Goal: Task Accomplishment & Management: Manage account settings

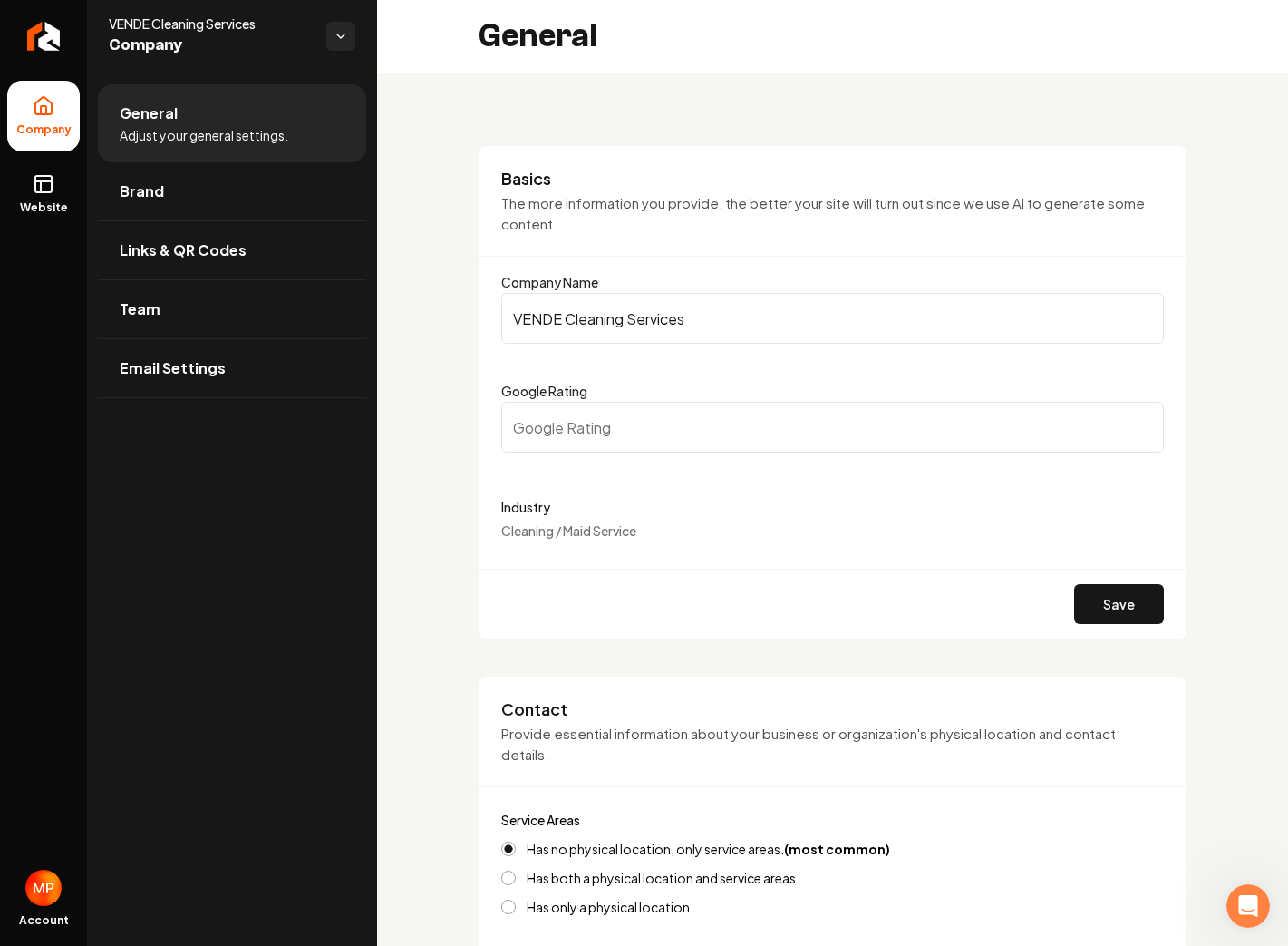
scroll to position [1798, 0]
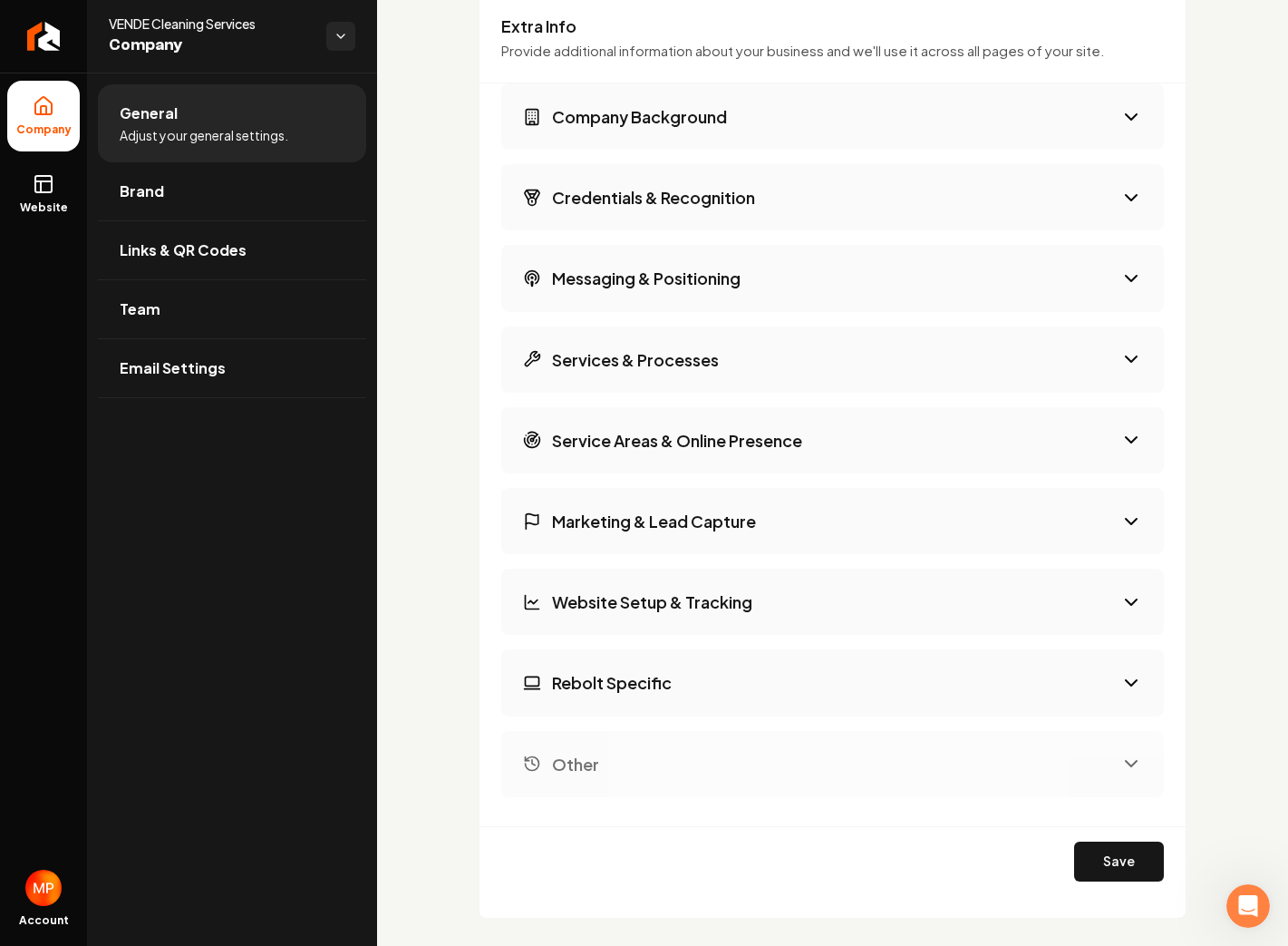
scroll to position [2515, 0]
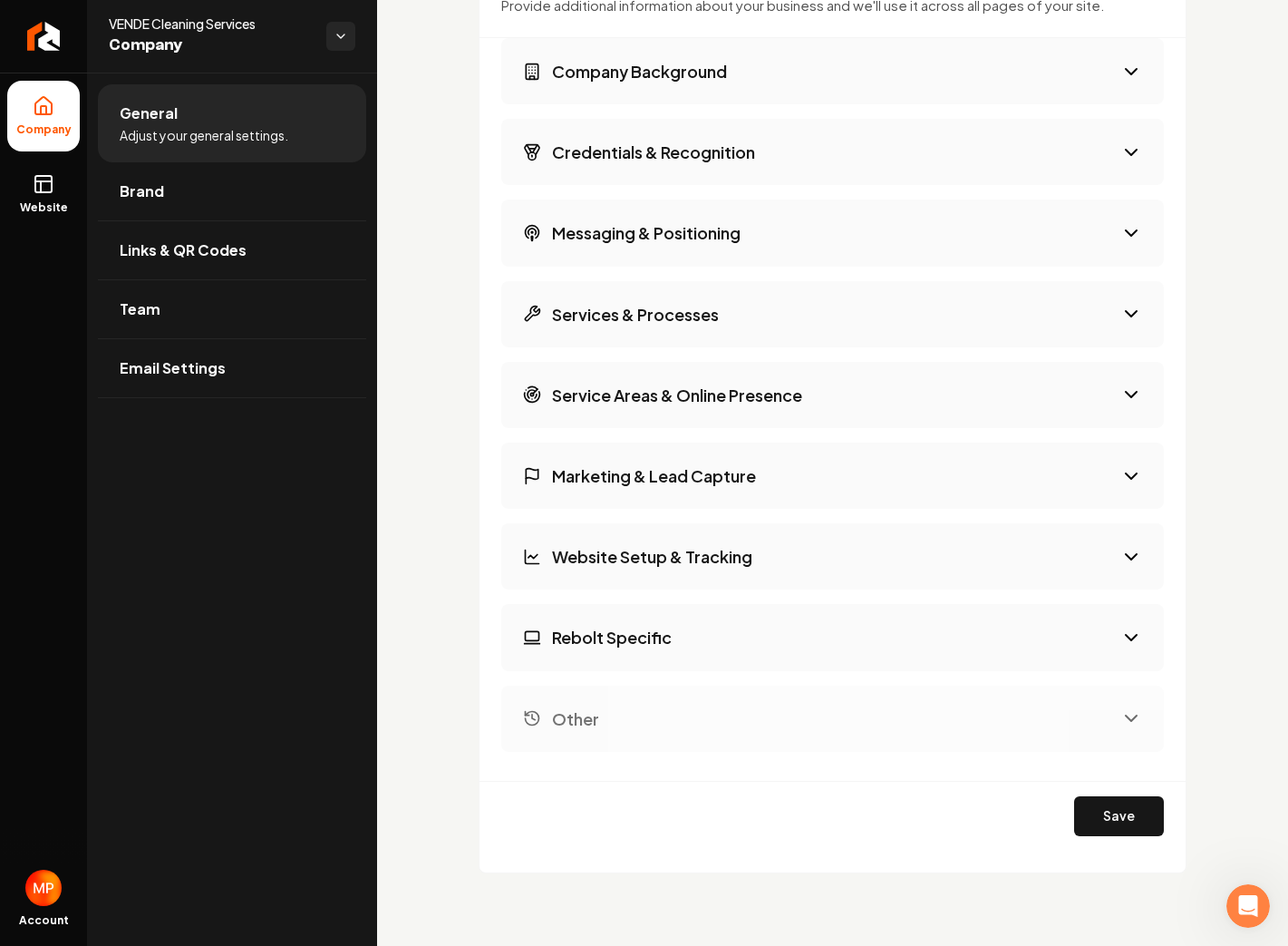
click at [741, 65] on button "Company Background" at bounding box center [832, 71] width 663 height 66
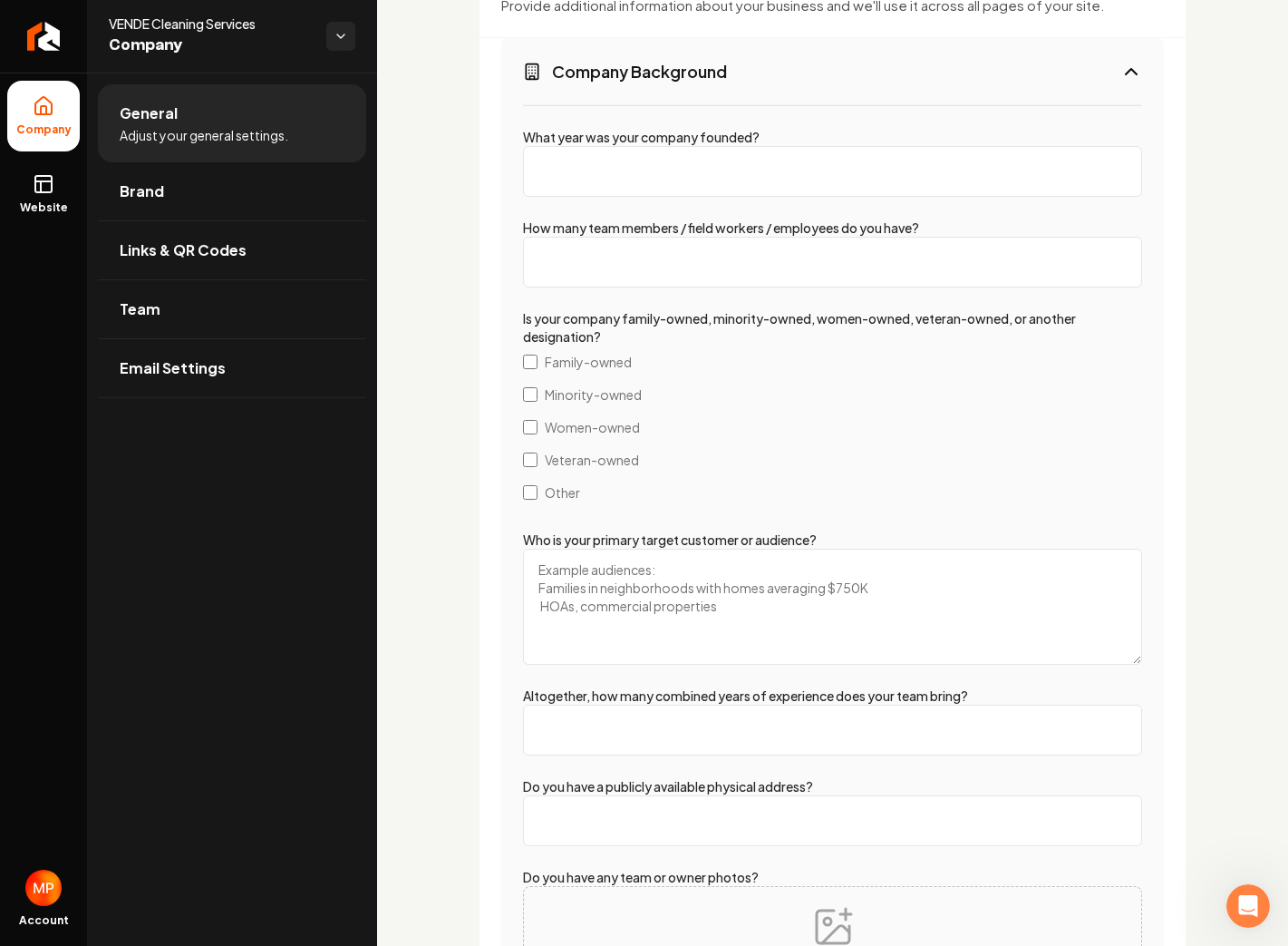
click at [772, 252] on input "How many team members / field workers / employees do you have?" at bounding box center [832, 262] width 619 height 51
click at [618, 164] on input "What year was your company founded?" at bounding box center [832, 172] width 619 height 51
type input "2"
type input "2025"
click at [622, 246] on input "How many team members / field workers / employees do you have?" at bounding box center [832, 262] width 619 height 51
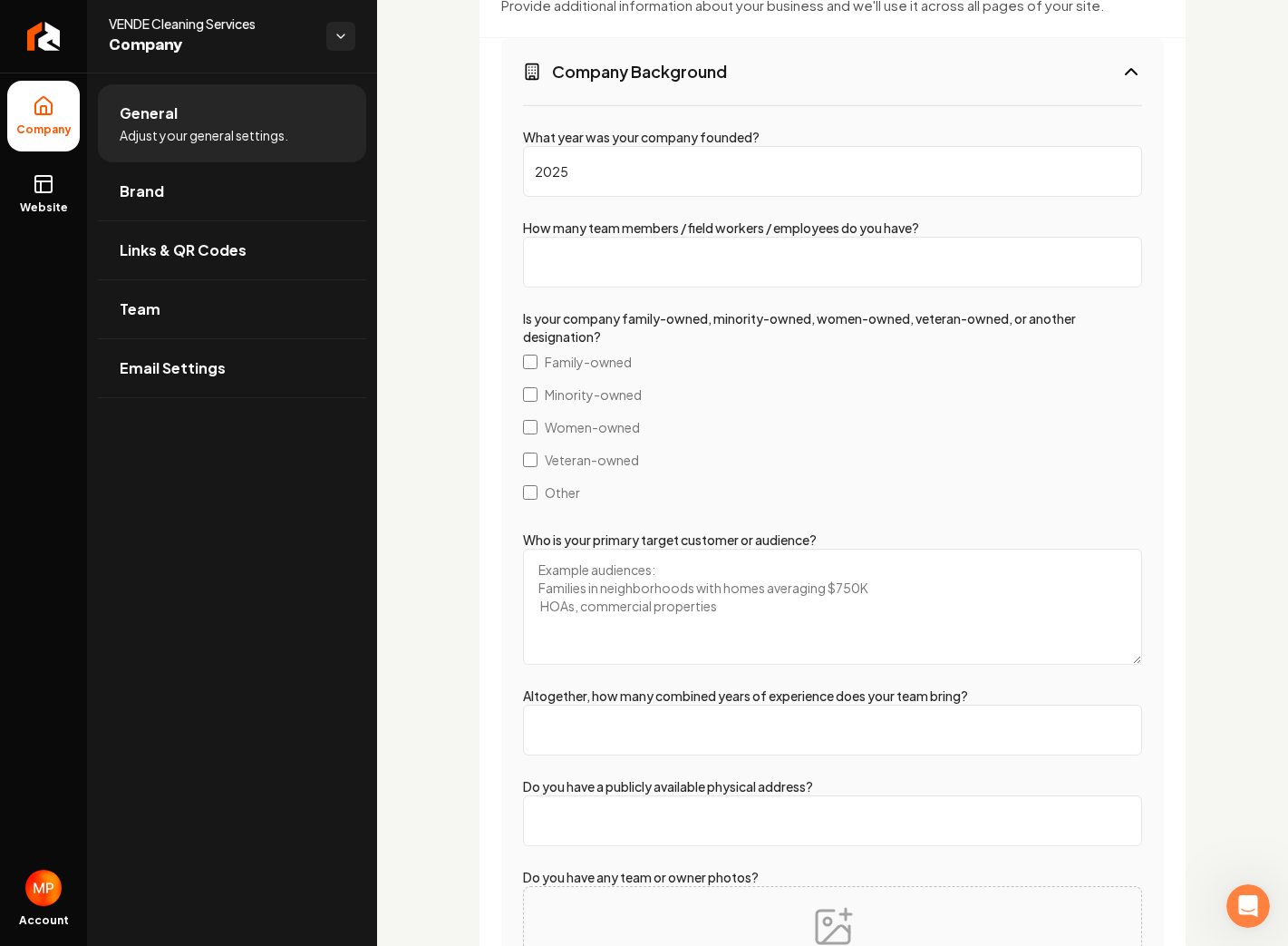
type input "2"
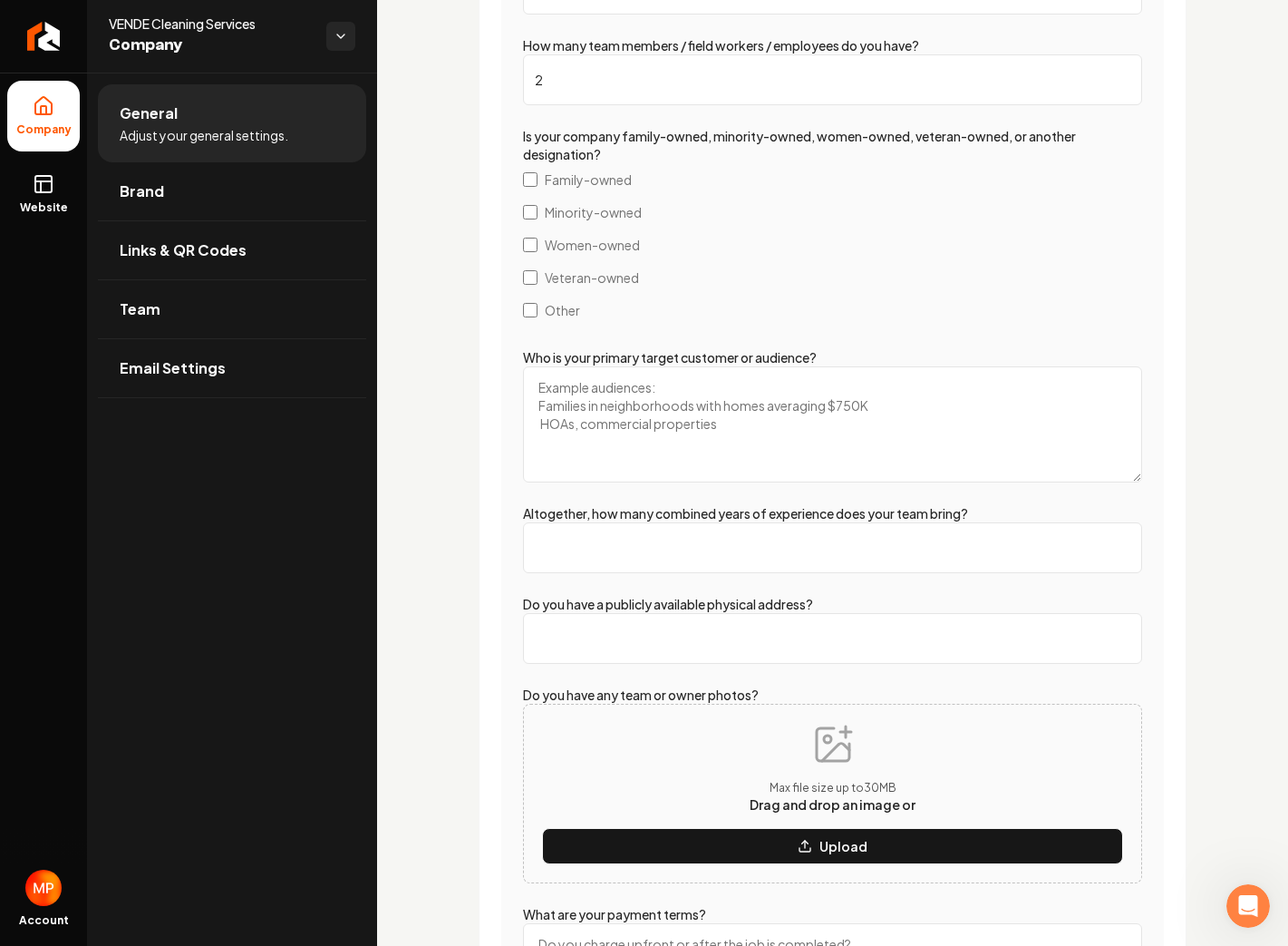
scroll to position [2700, 0]
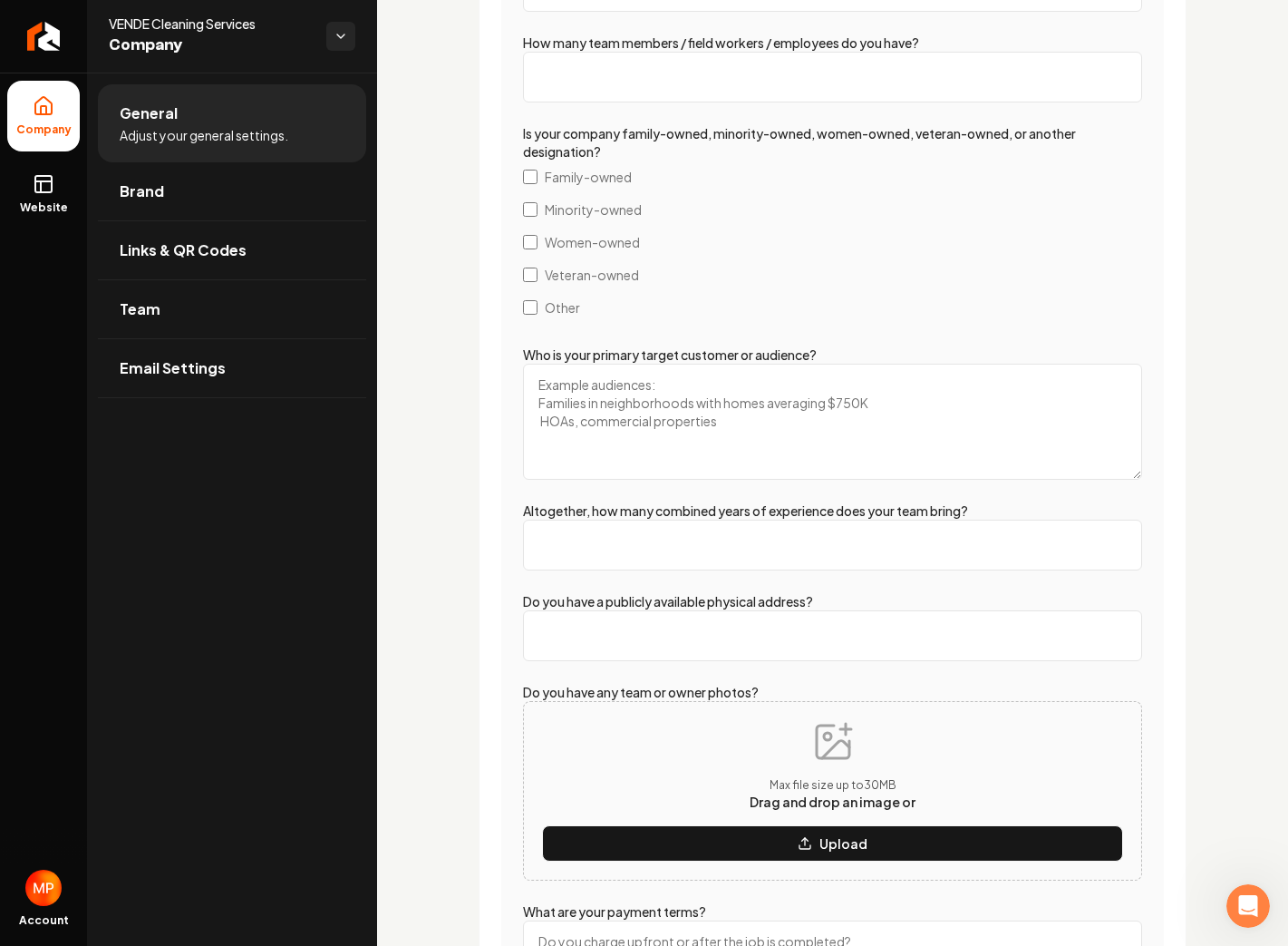
click at [680, 382] on textarea "Who is your primary target customer or audience?" at bounding box center [832, 421] width 619 height 116
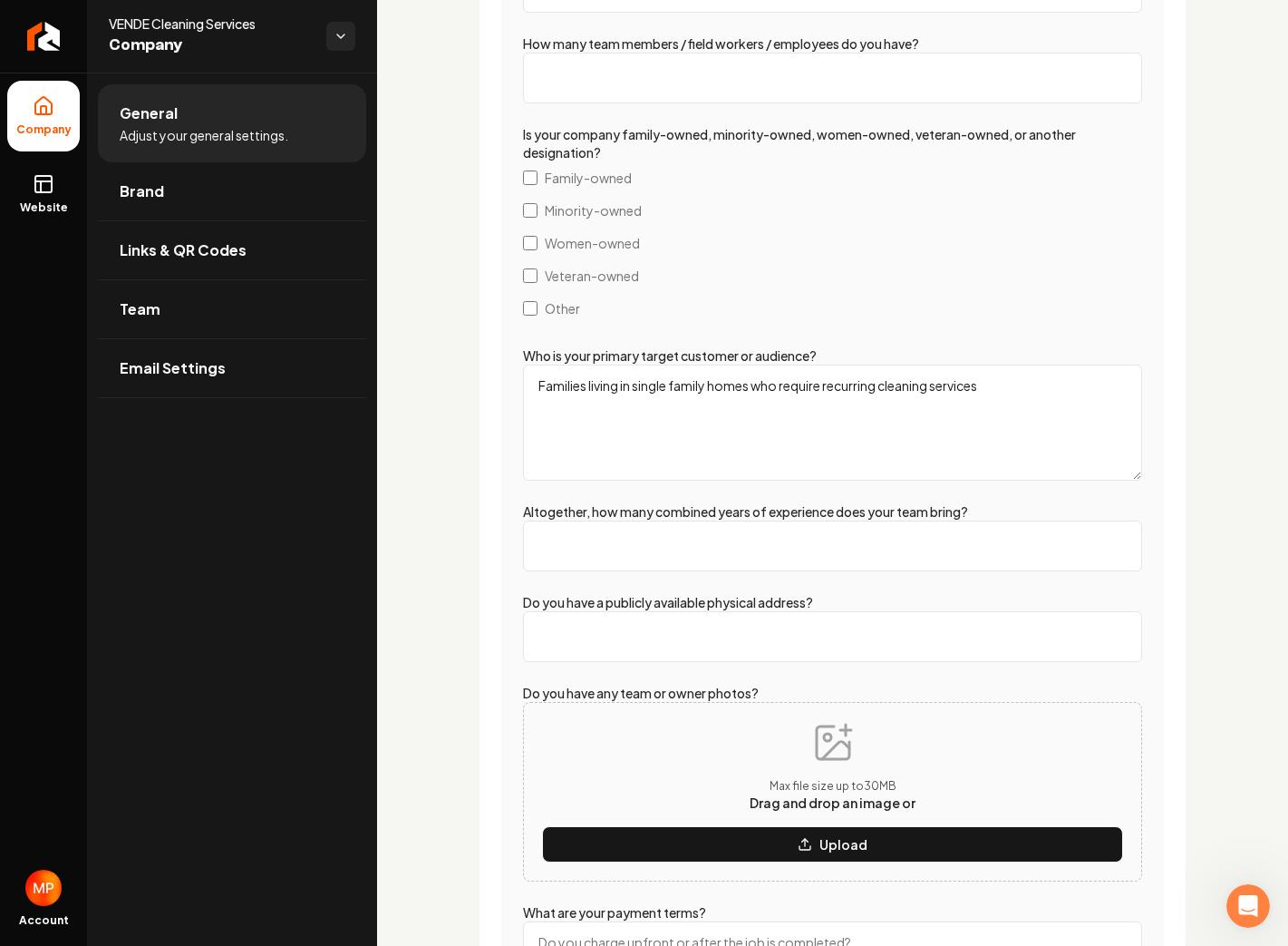
click at [758, 385] on textarea "Families living in single family homes who require recurring cleaning services" at bounding box center [832, 422] width 619 height 116
click at [867, 386] on textarea "Families living in single family homes making at least $100,000 per year who re…" at bounding box center [832, 422] width 619 height 116
type textarea "Families living in single family homes making at least $150,000 per year who re…"
click at [854, 535] on input "Altogether, how many combined years of experience does your team bring?" at bounding box center [832, 546] width 619 height 51
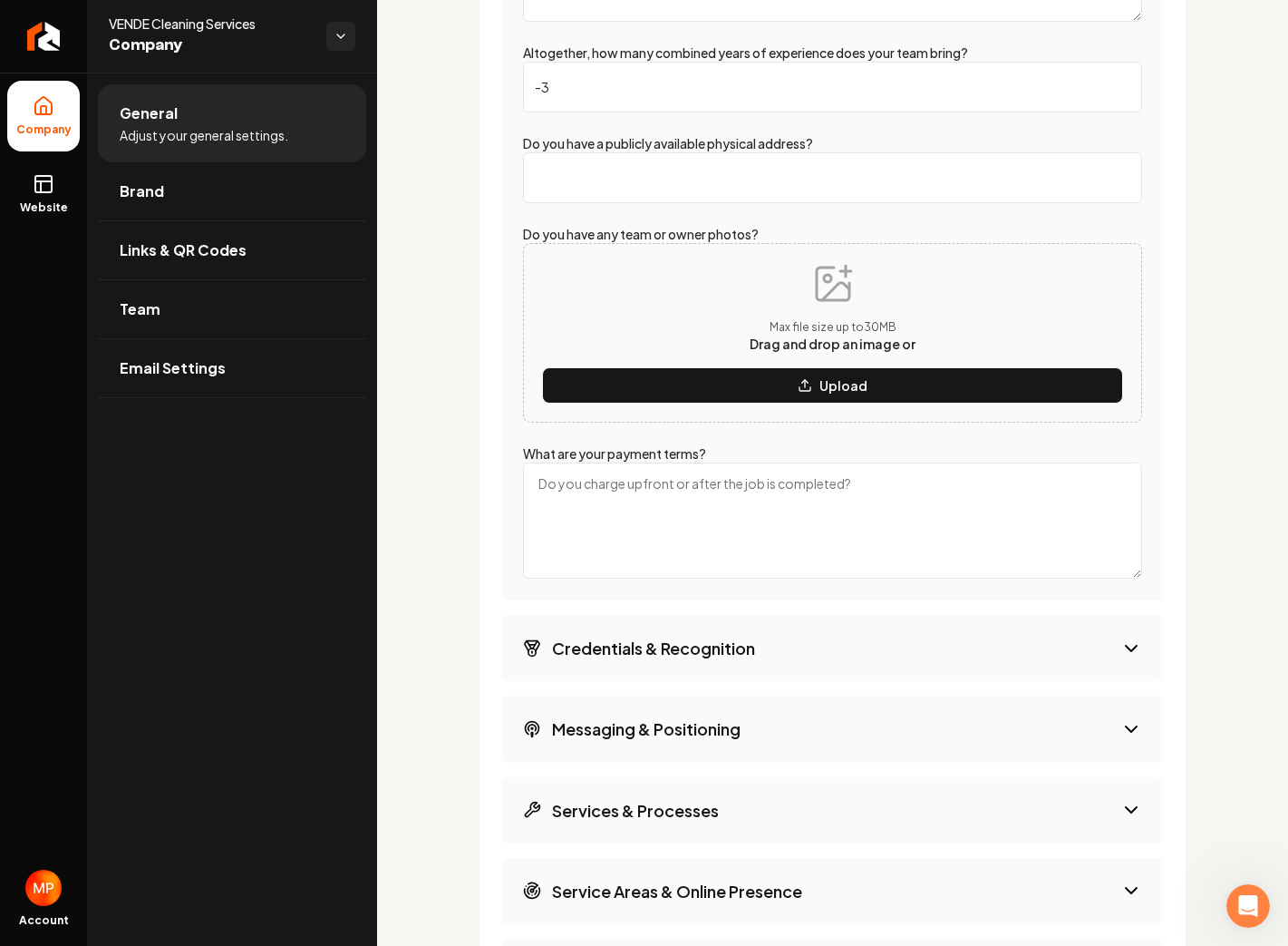
scroll to position [3201, 0]
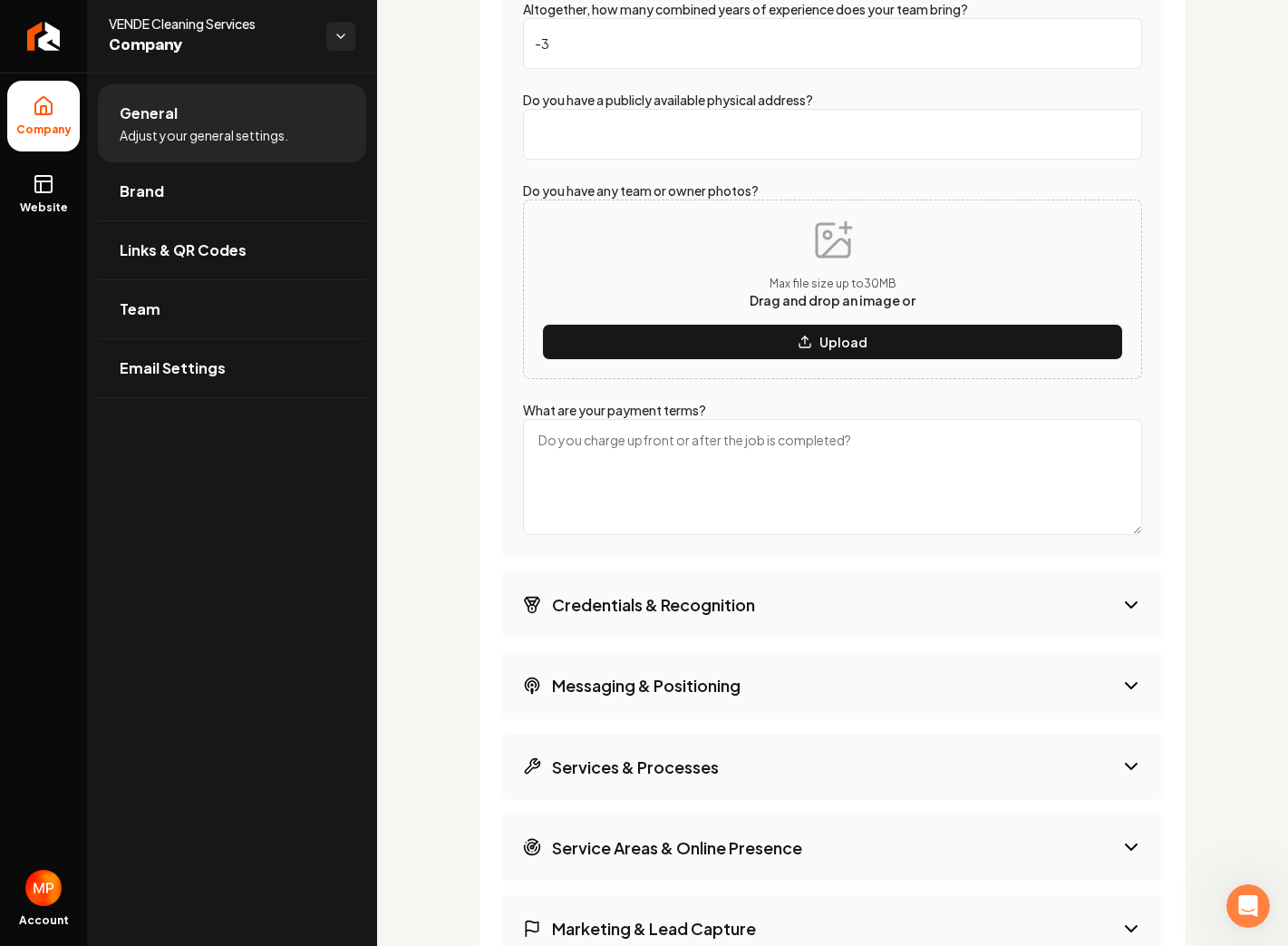
type input "-3"
click at [721, 450] on textarea "What are your payment terms?" at bounding box center [832, 476] width 619 height 116
type textarea "W"
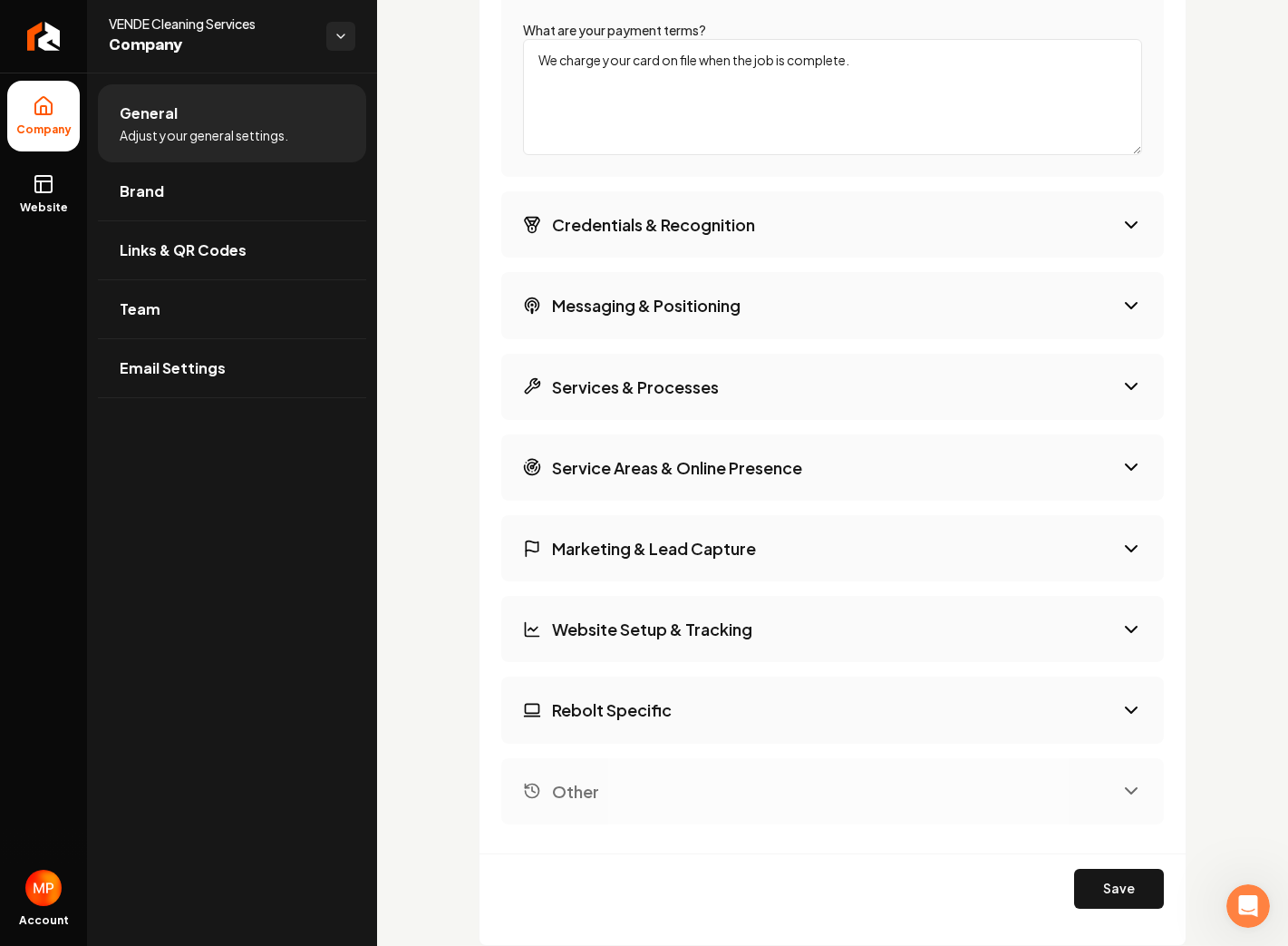
type textarea "We charge your card on file when the job is complete."
click at [805, 323] on button "Messaging & Positioning" at bounding box center [832, 306] width 663 height 66
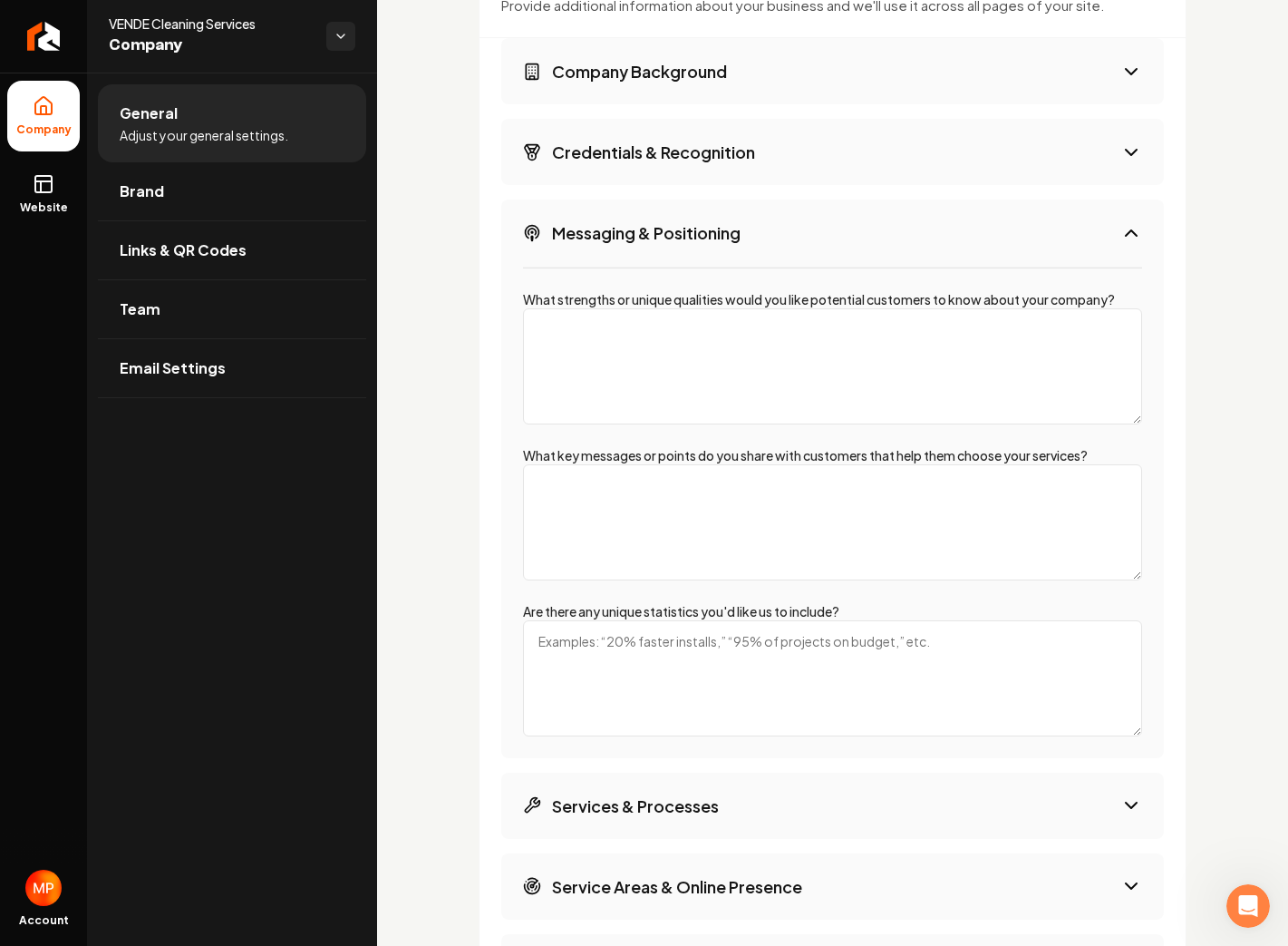
click at [825, 886] on button "Service Areas & Online Presence" at bounding box center [832, 886] width 663 height 66
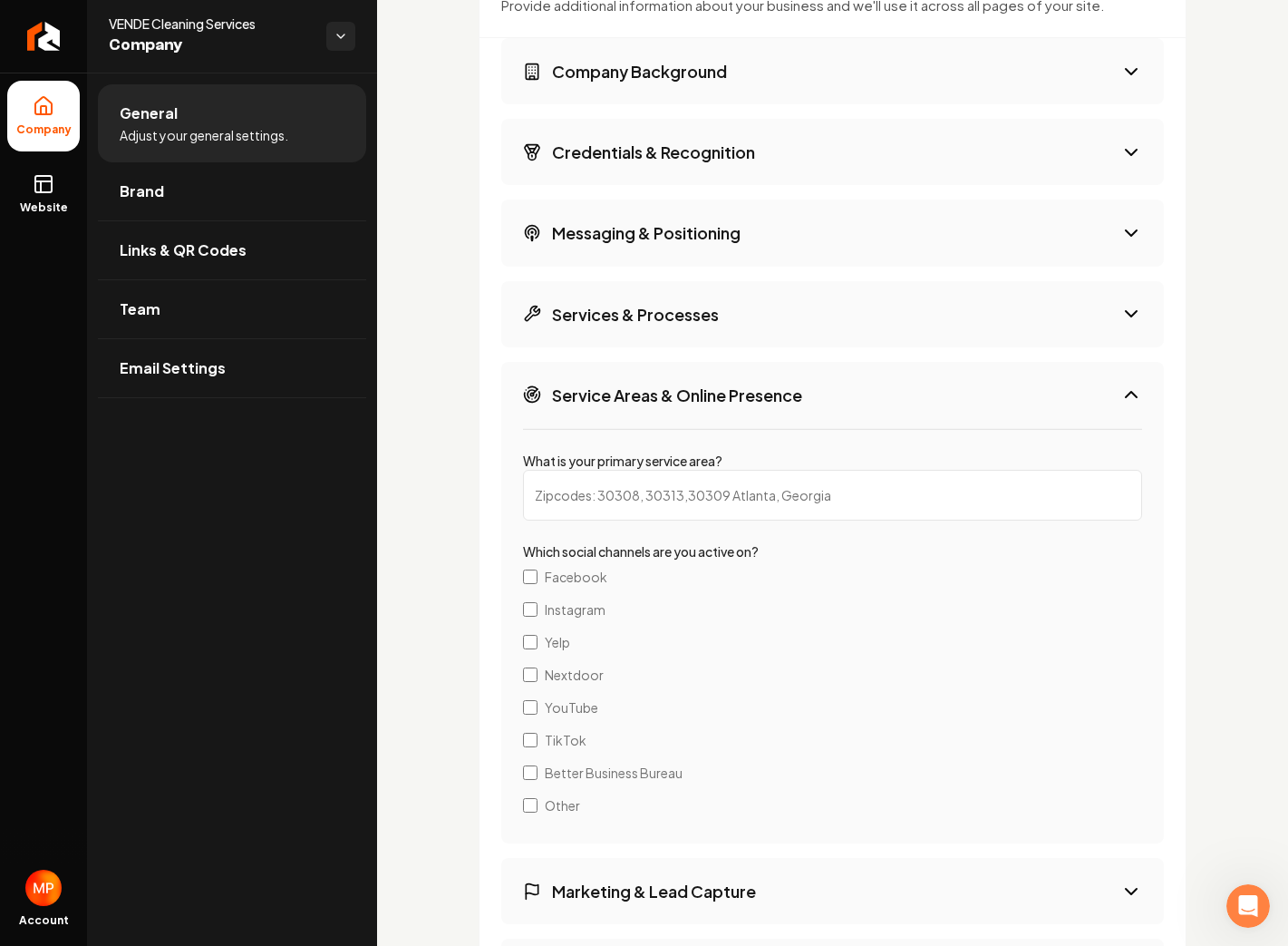
scroll to position [2514, 0]
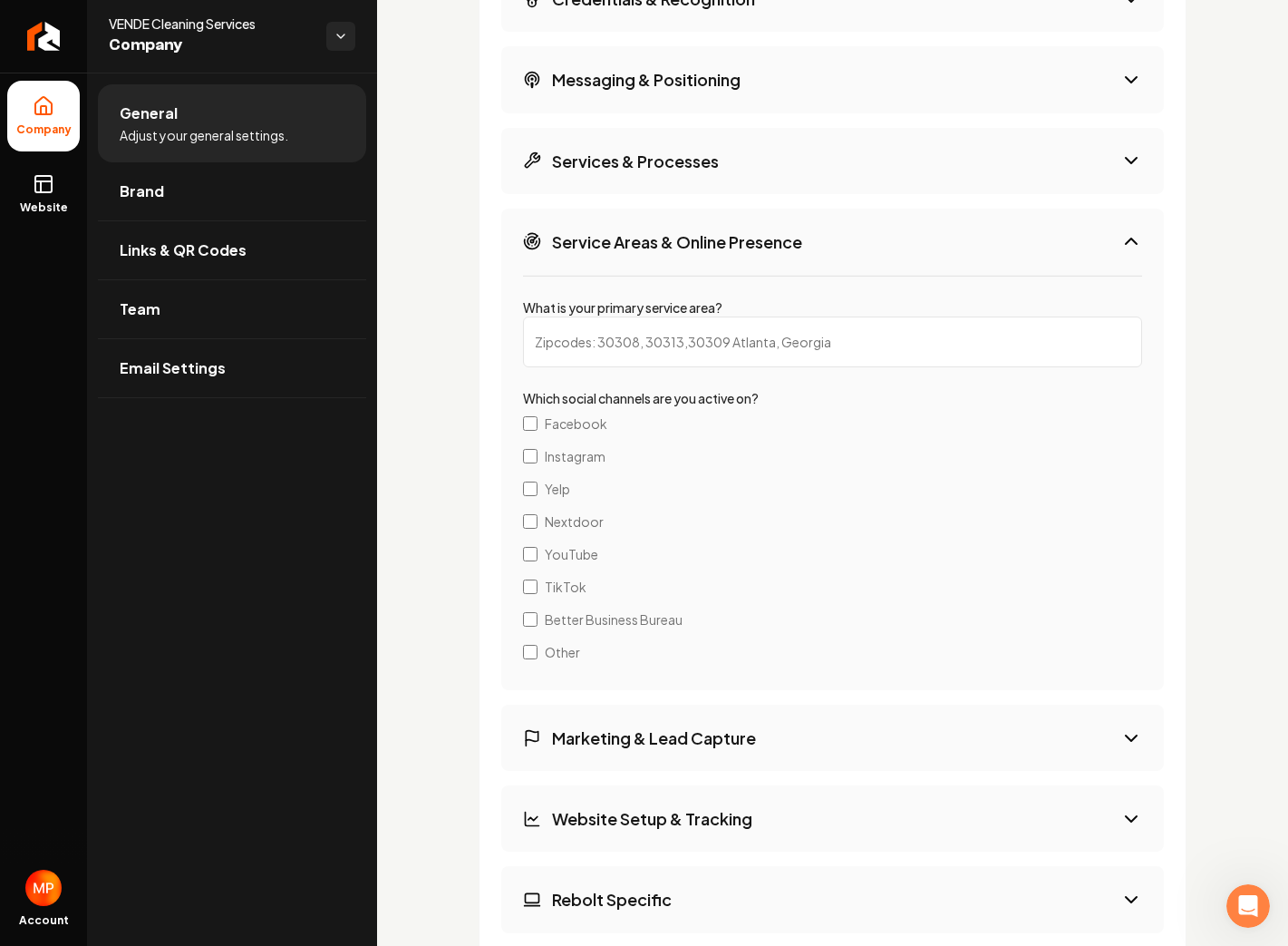
click at [668, 746] on h3 "Marketing & Lead Capture" at bounding box center [654, 737] width 204 height 22
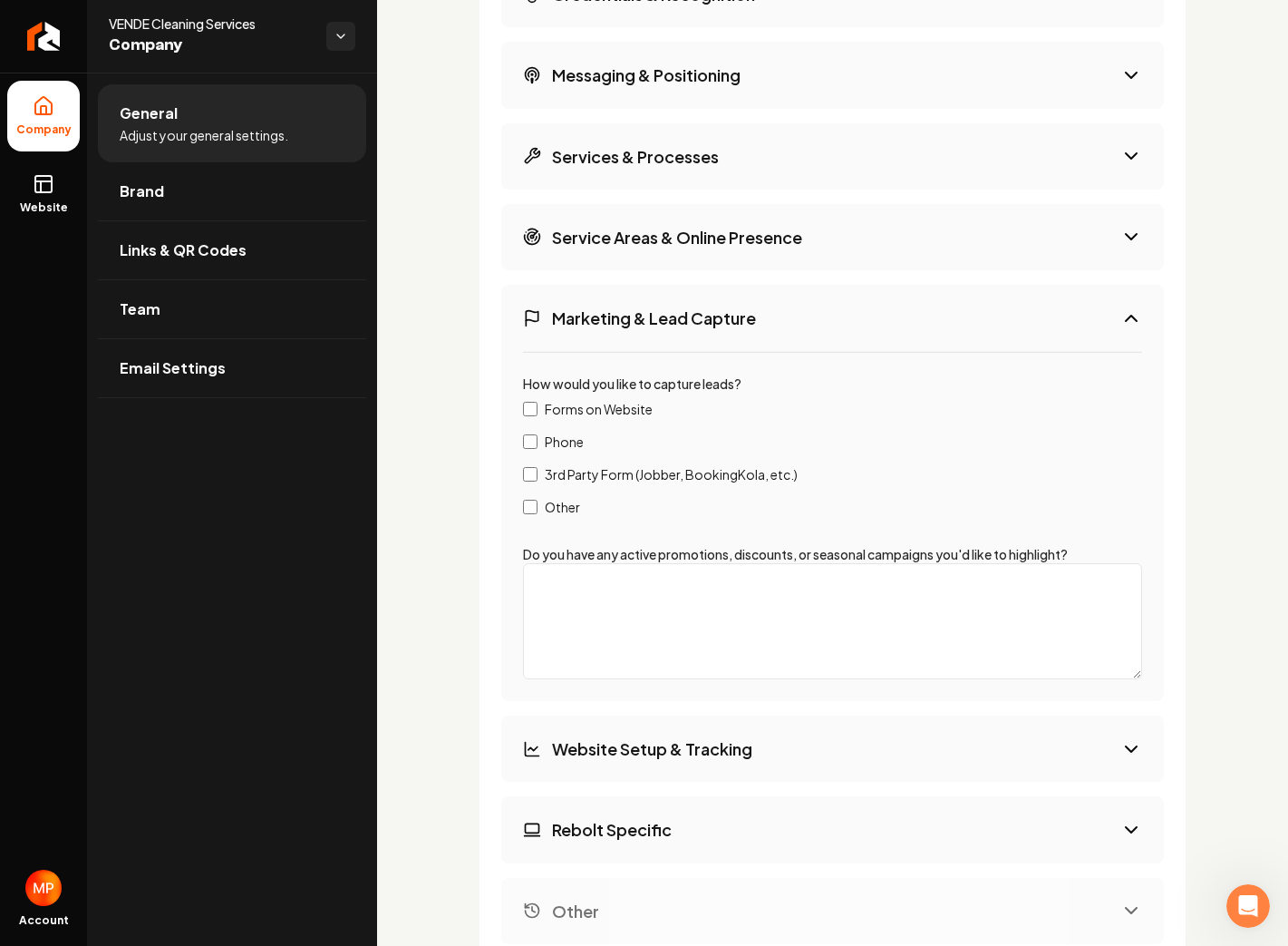
scroll to position [2674, 0]
click at [710, 603] on textarea "Do you have any active promotions, discounts, or seasonal campaigns you'd like …" at bounding box center [832, 620] width 619 height 116
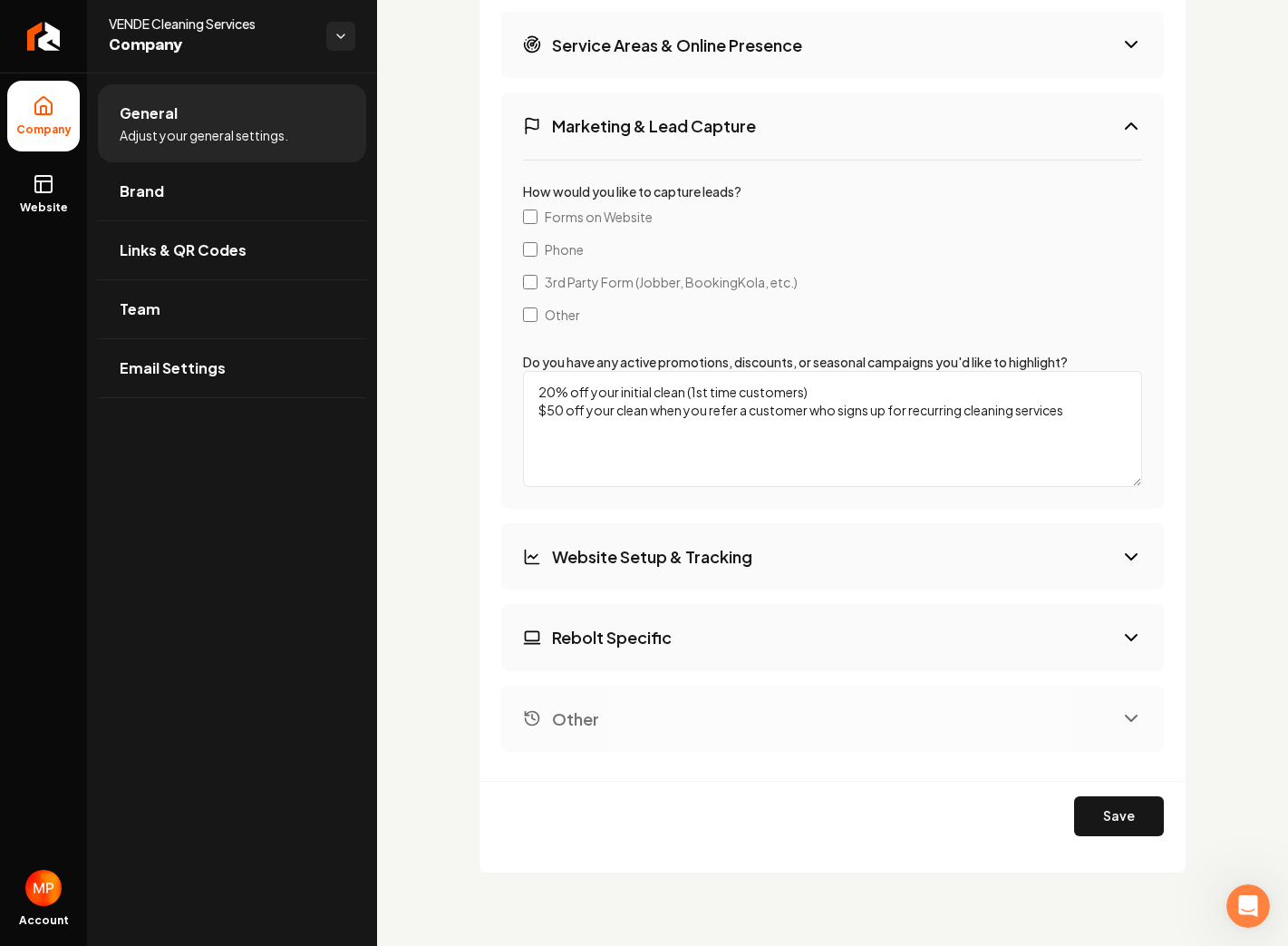
type textarea "20% off your initial clean (1st time customers) $50 off your clean when you ref…"
click at [776, 555] on button "Website Setup & Tracking" at bounding box center [832, 556] width 663 height 66
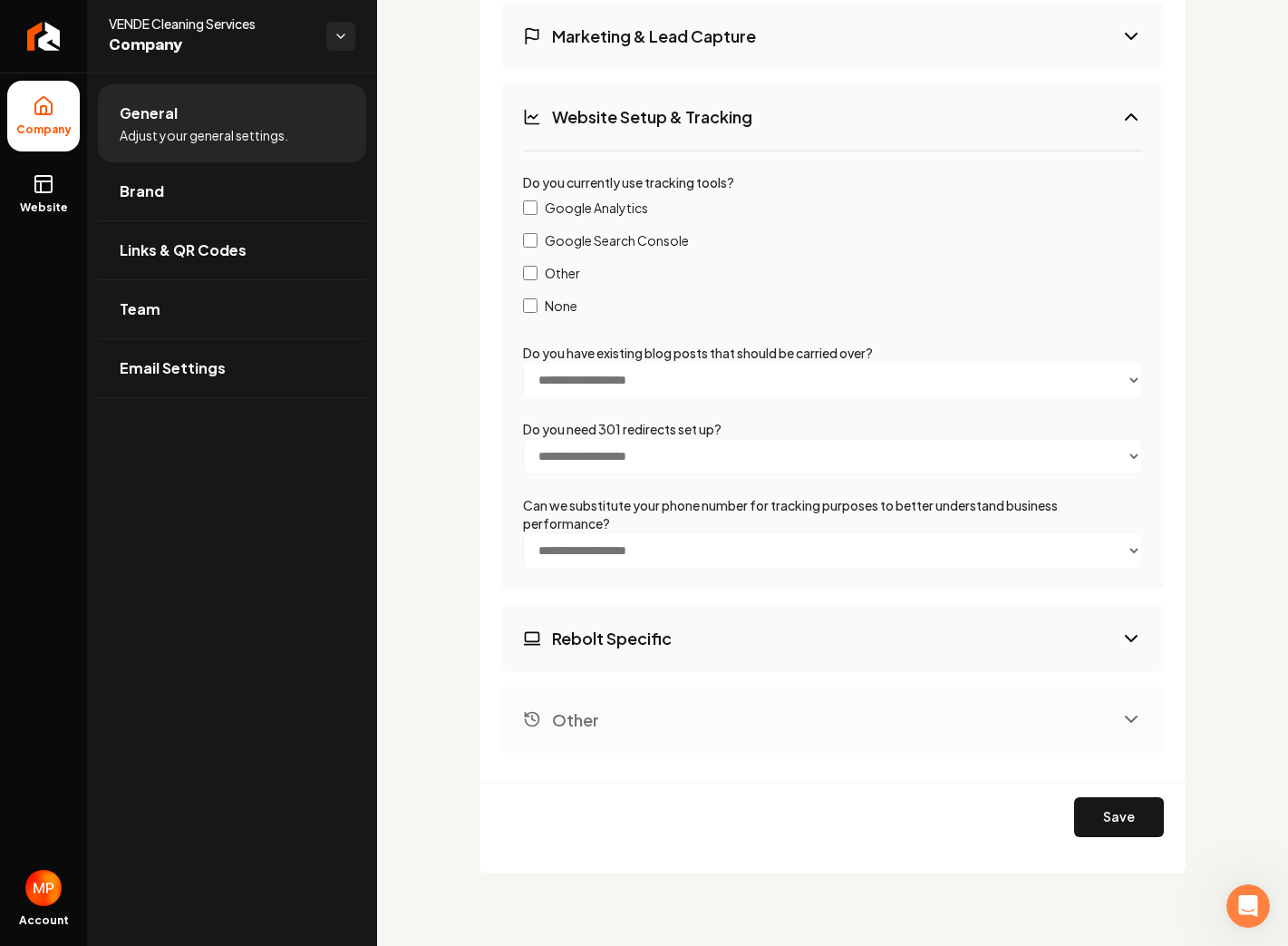
scroll to position [2955, 0]
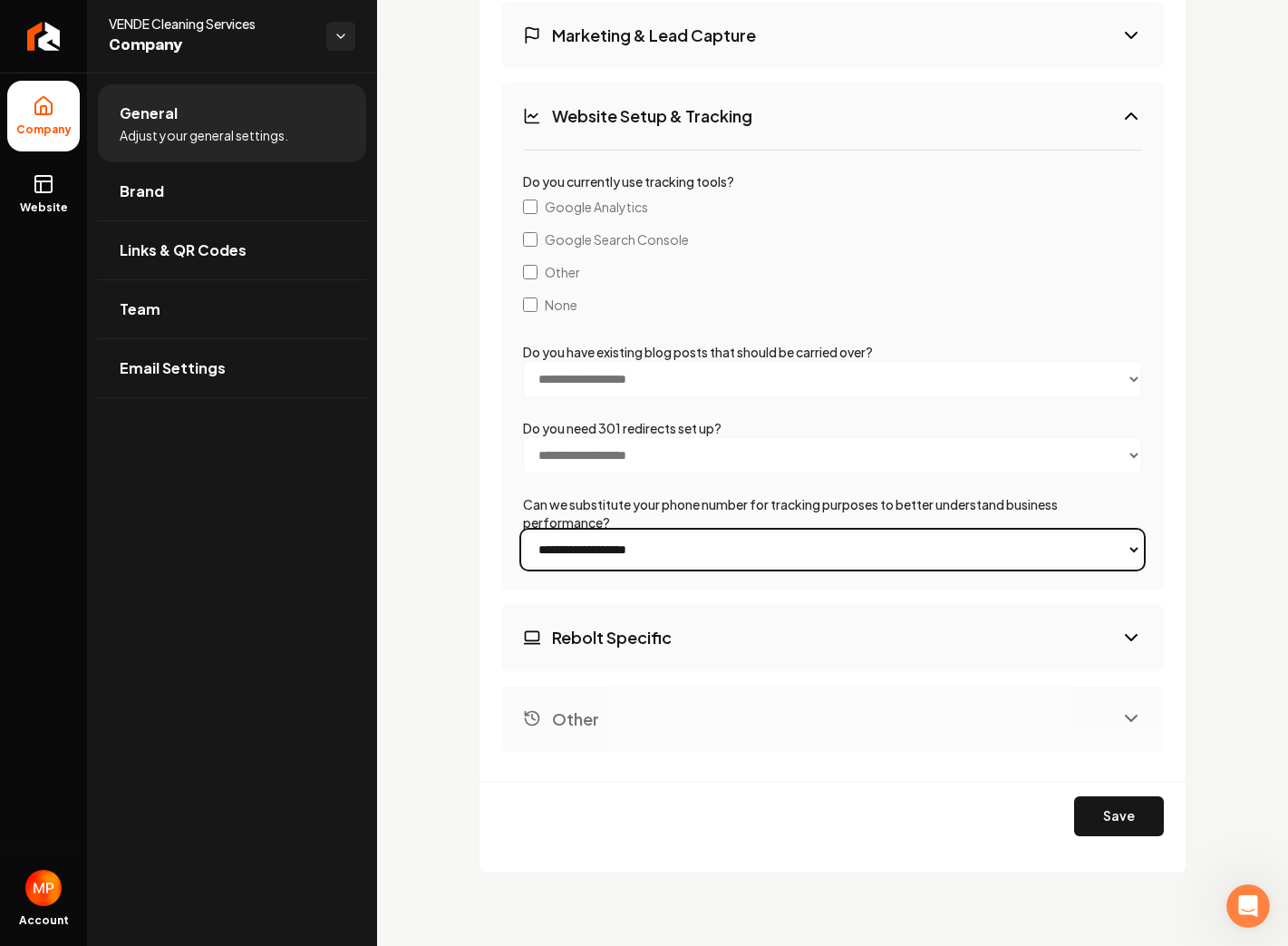
click at [700, 555] on select "**********" at bounding box center [832, 549] width 619 height 36
select select "***"
click at [523, 531] on select "**********" at bounding box center [832, 549] width 619 height 36
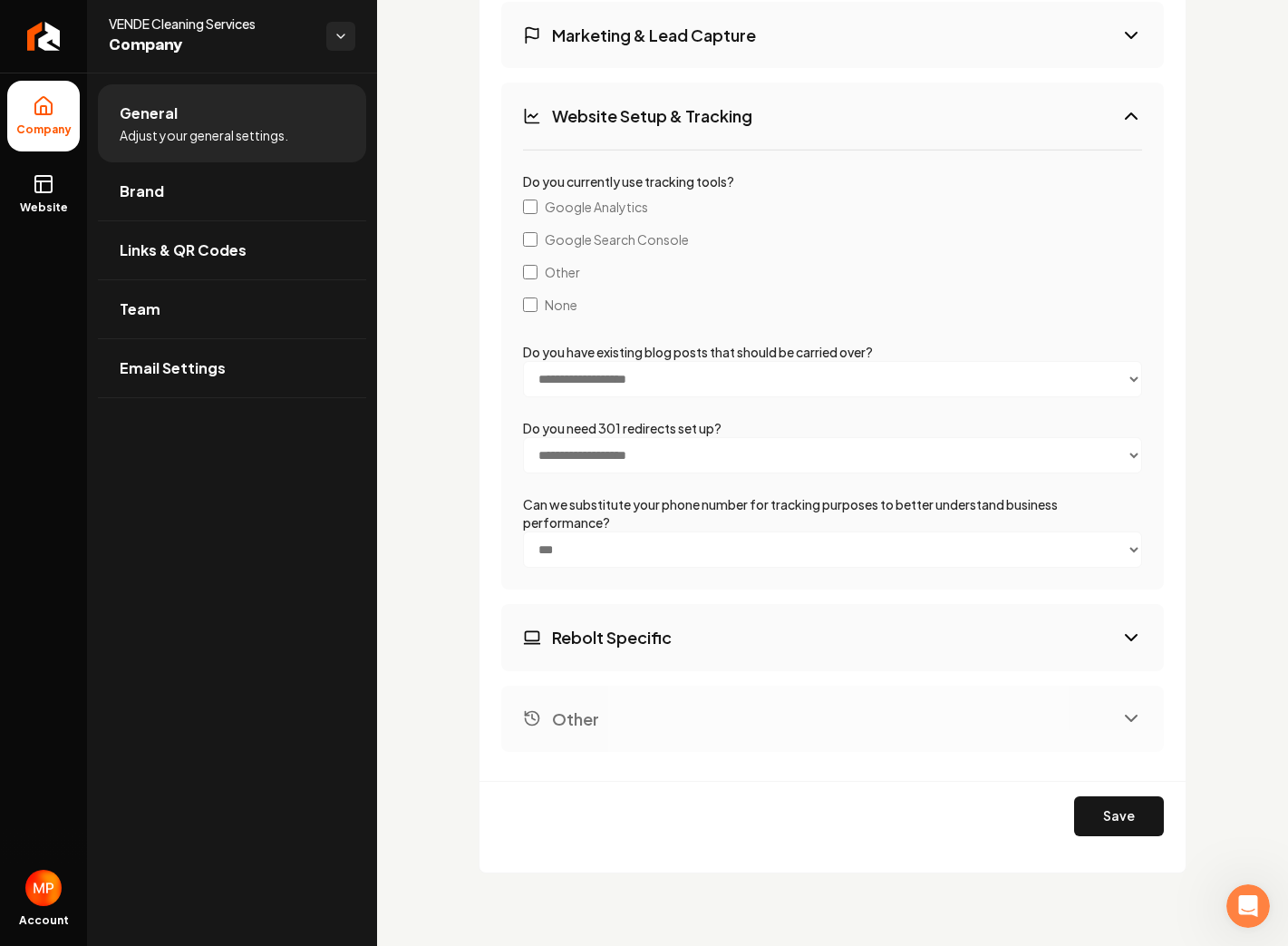
click at [861, 652] on button "Rebolt Specific" at bounding box center [832, 637] width 663 height 66
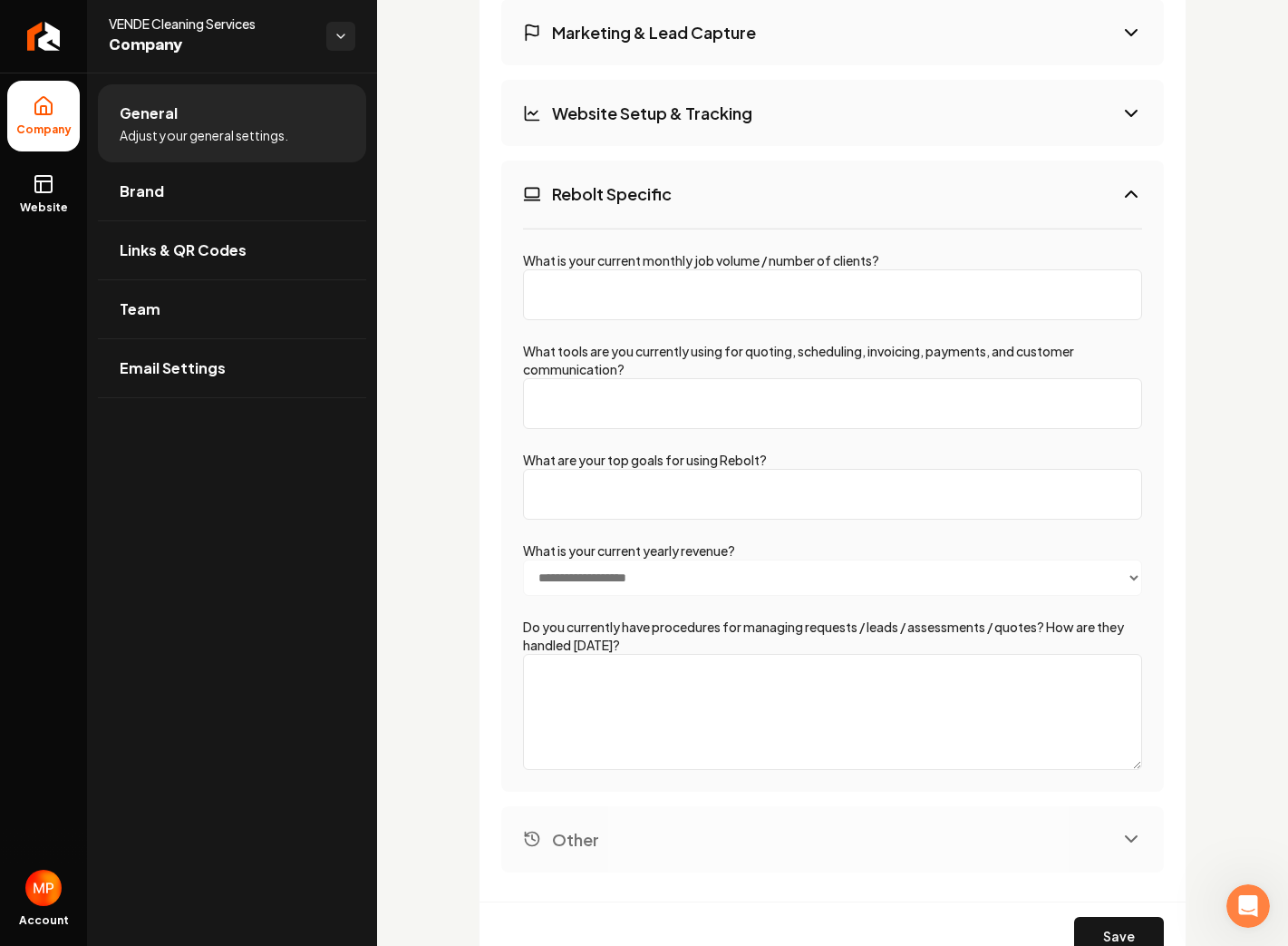
scroll to position [2960, 0]
click at [595, 296] on input "What is your current monthly job volume / number of clients?" at bounding box center [832, 293] width 619 height 51
type input "4"
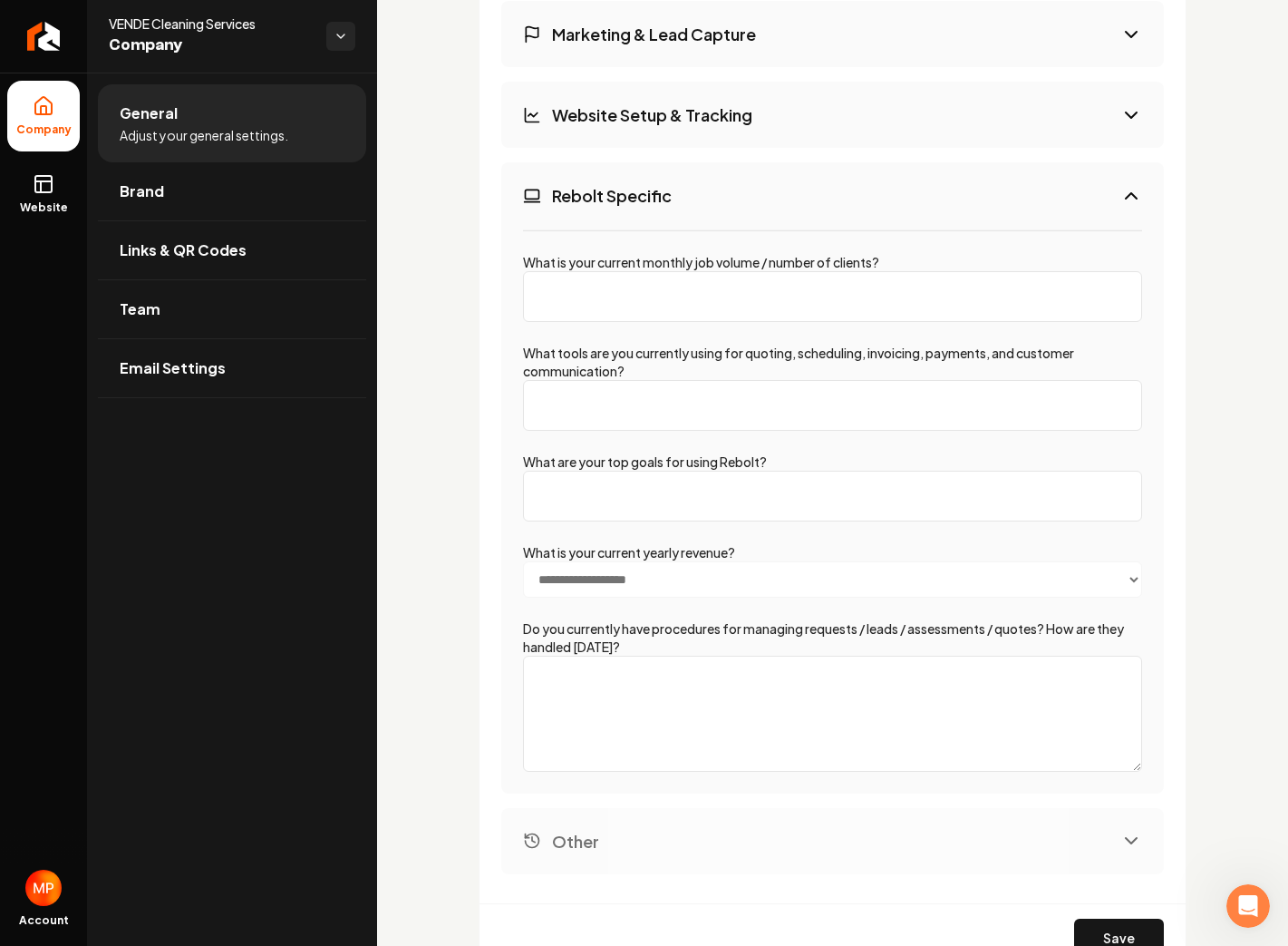
click at [676, 412] on input "What tools are you currently using for quoting, scheduling, invoicing, payments…" at bounding box center [832, 405] width 619 height 51
type input "[PERSON_NAME], Cleanworks CRM"
click at [655, 488] on input "What are your top goals for using Rebolt?" at bounding box center [832, 496] width 619 height 51
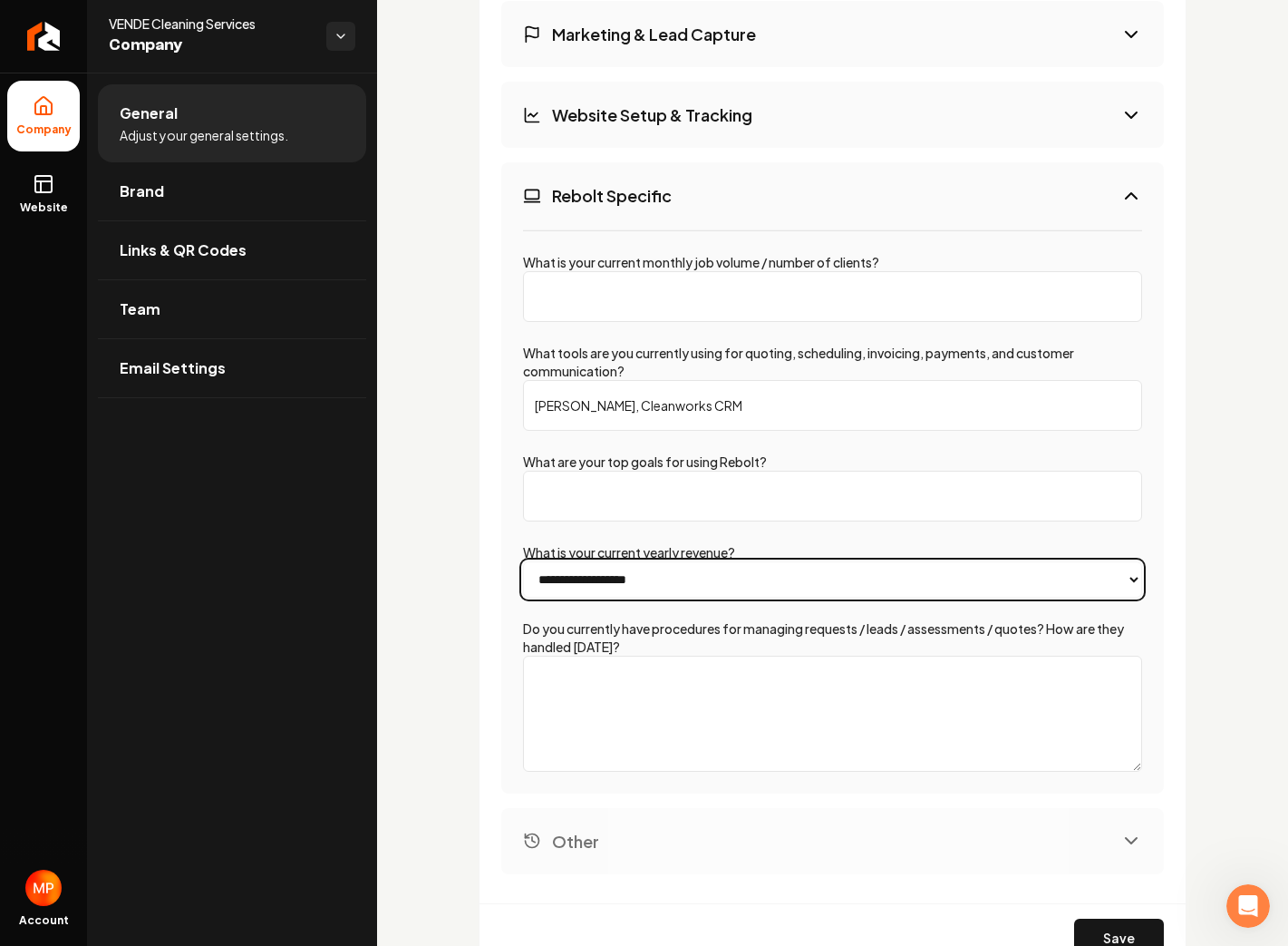
click at [699, 572] on select "**********" at bounding box center [832, 579] width 619 height 36
select select "******"
click at [523, 561] on select "**********" at bounding box center [832, 579] width 619 height 36
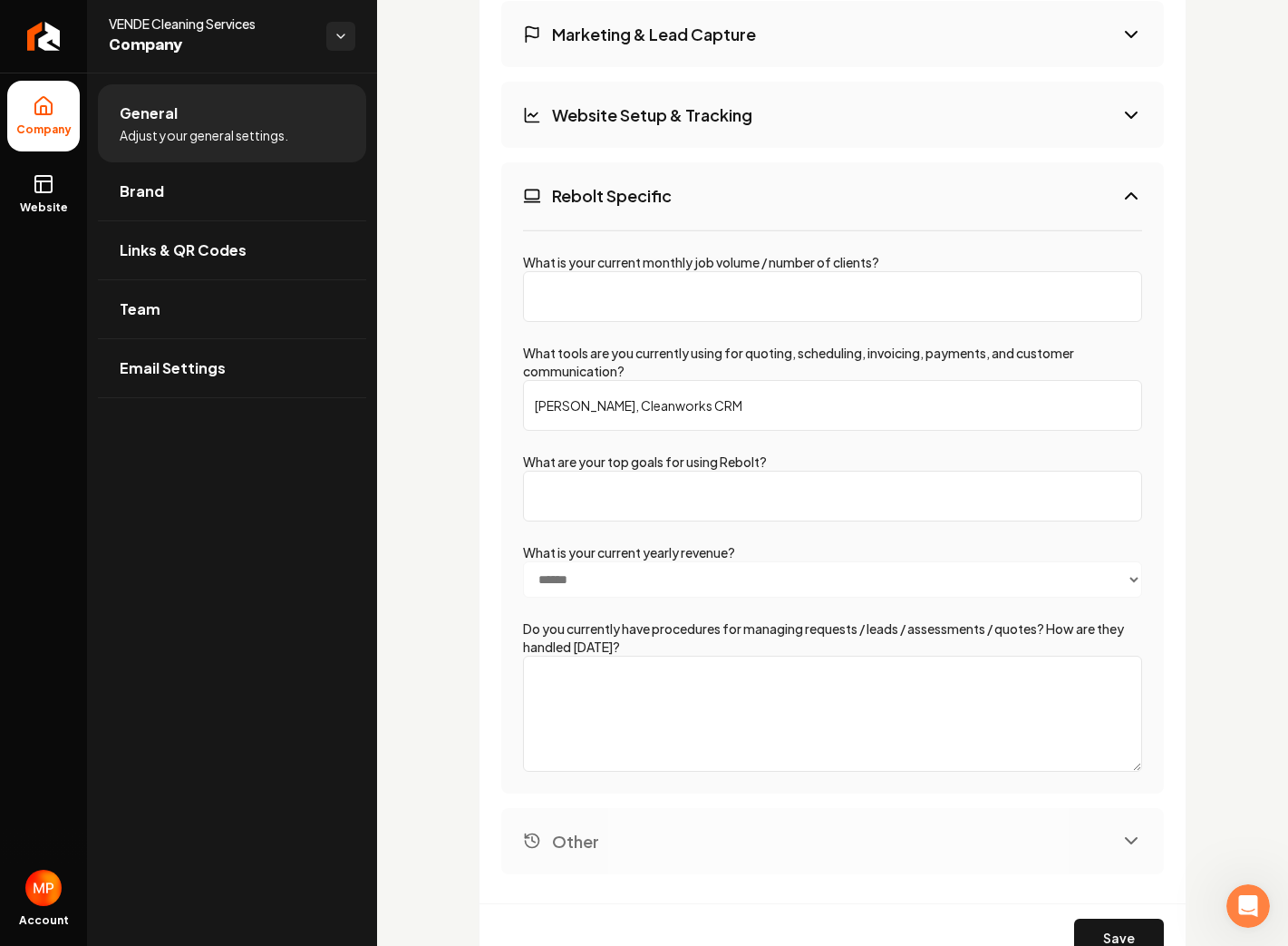
click at [699, 686] on textarea "Do you currently have procedures for managing requests / leads / assessments / …" at bounding box center [832, 713] width 619 height 116
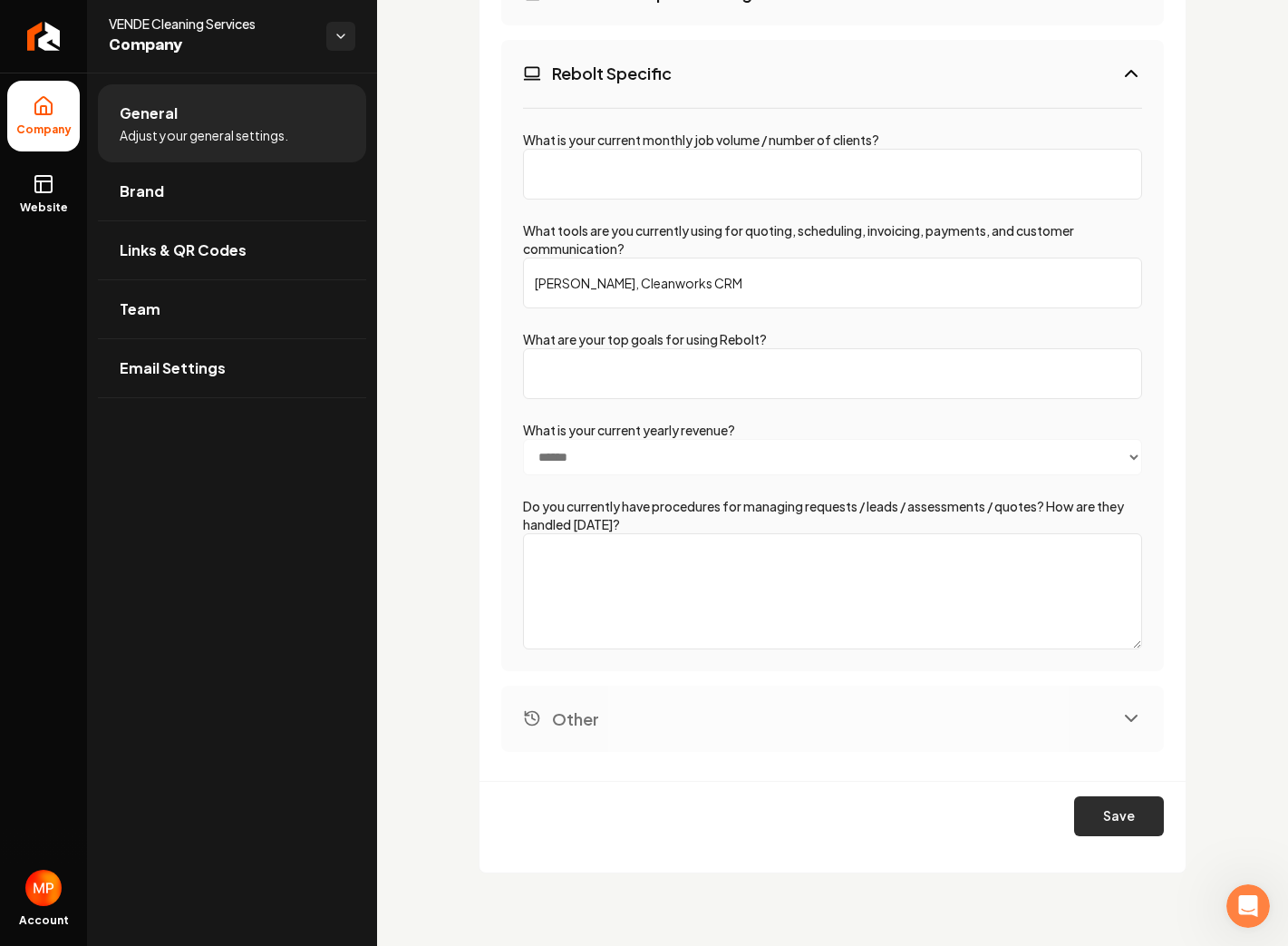
scroll to position [3077, 0]
click at [1127, 820] on button "Save" at bounding box center [1118, 817] width 90 height 40
